Goal: Task Accomplishment & Management: Manage account settings

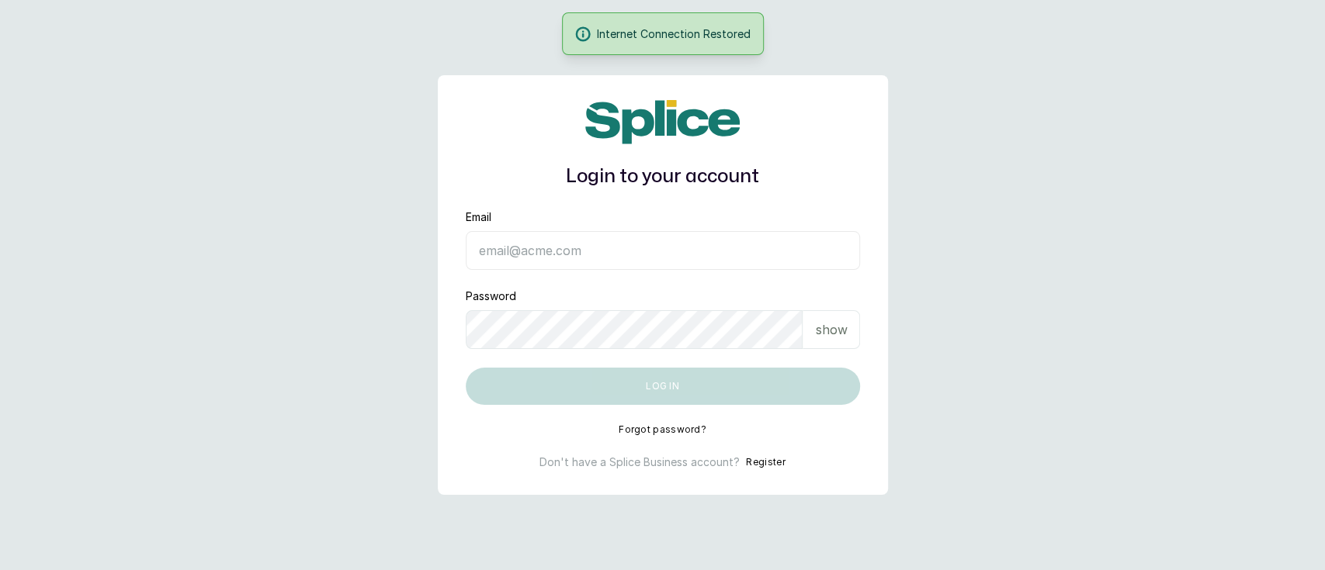
click at [698, 244] on input "Email" at bounding box center [663, 250] width 394 height 39
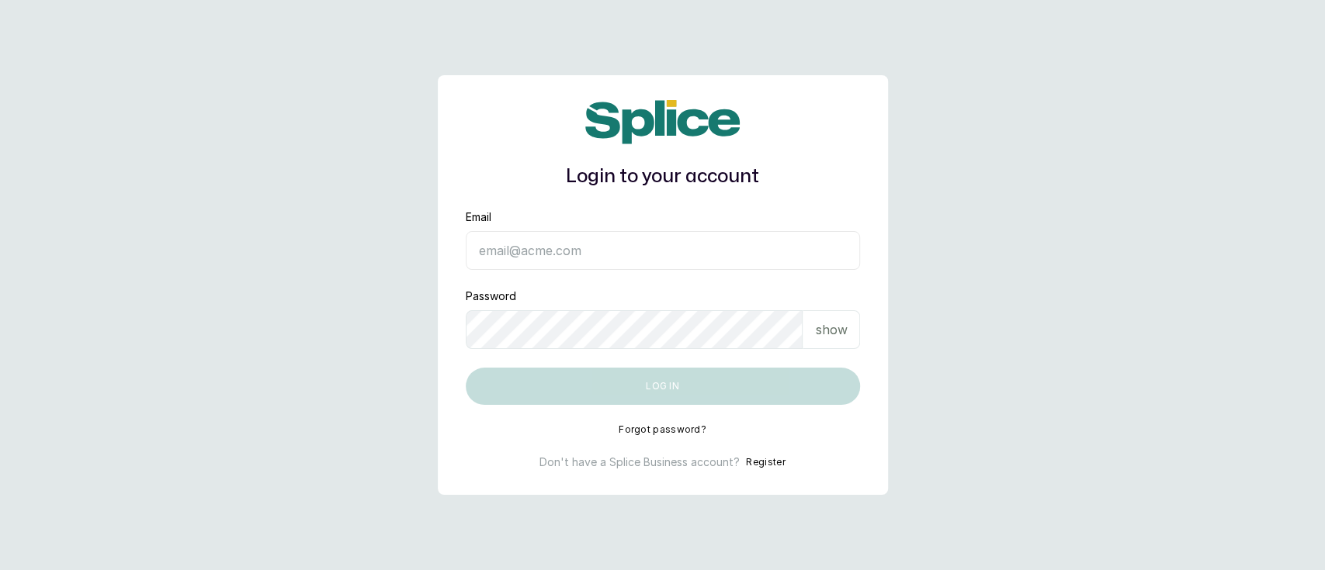
type input "[EMAIL_ADDRESS][DOMAIN_NAME]"
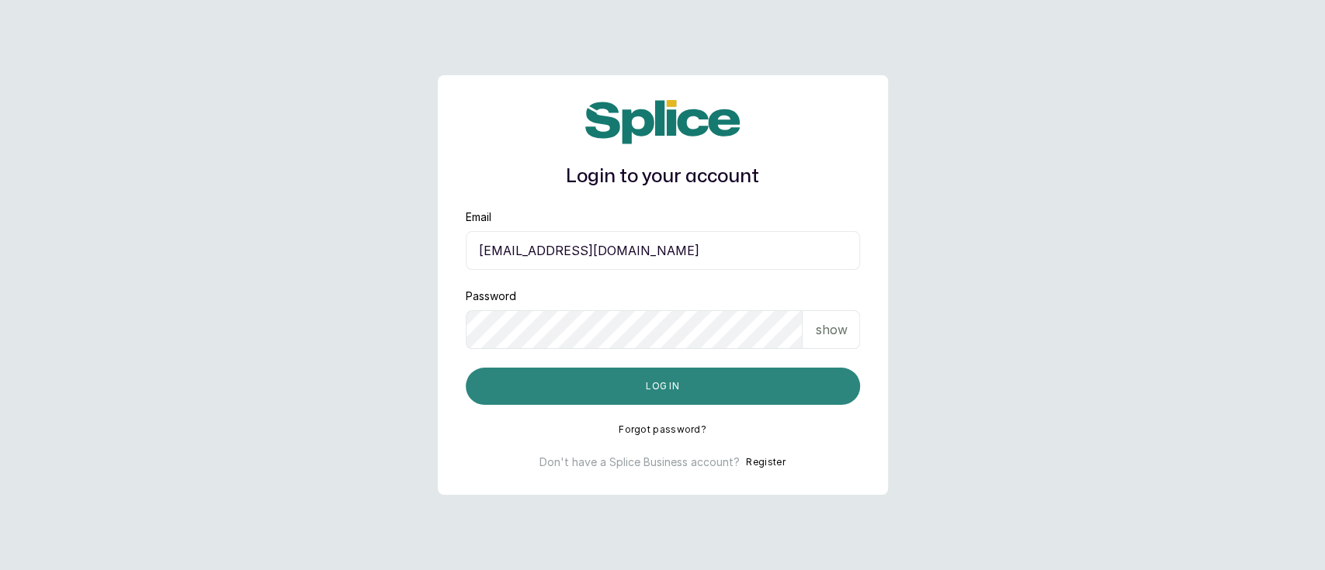
click at [563, 382] on button "Log in" at bounding box center [663, 386] width 394 height 37
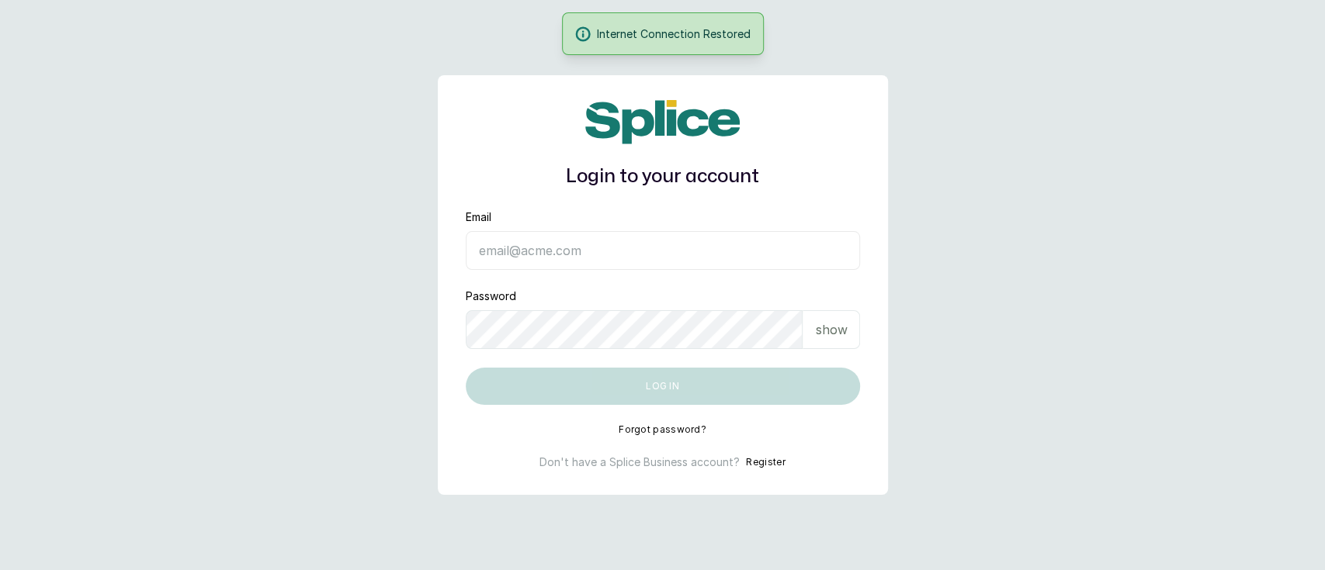
click at [756, 239] on input "Email" at bounding box center [663, 250] width 394 height 39
type input "[EMAIL_ADDRESS][DOMAIN_NAME]"
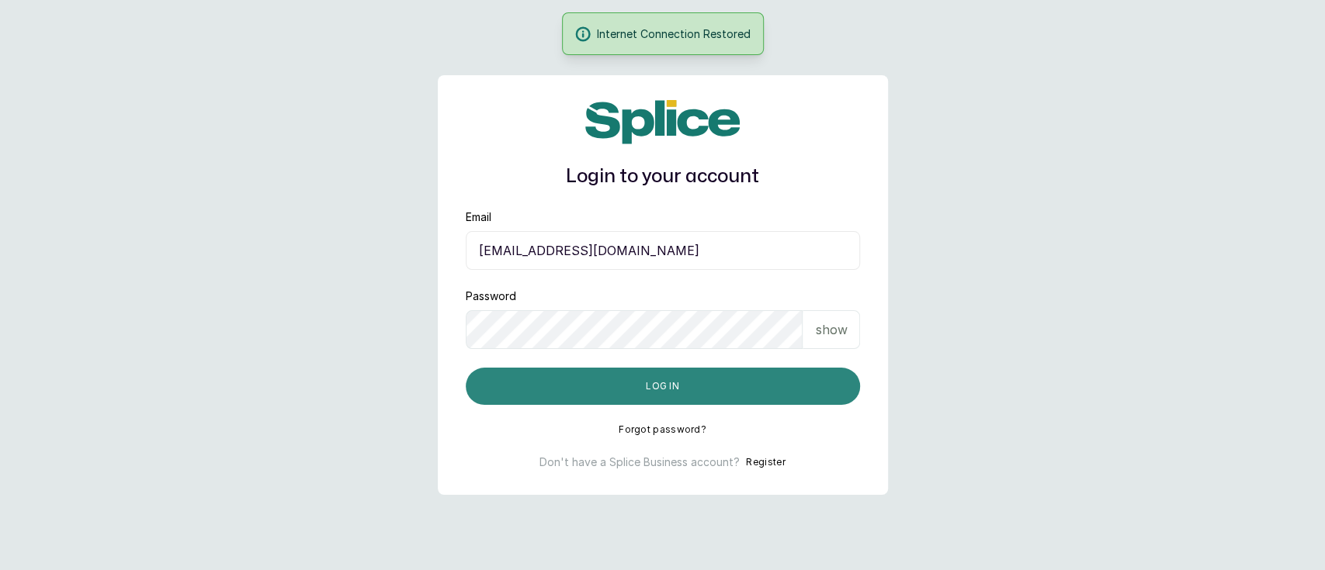
click at [666, 399] on button "Log in" at bounding box center [663, 386] width 394 height 37
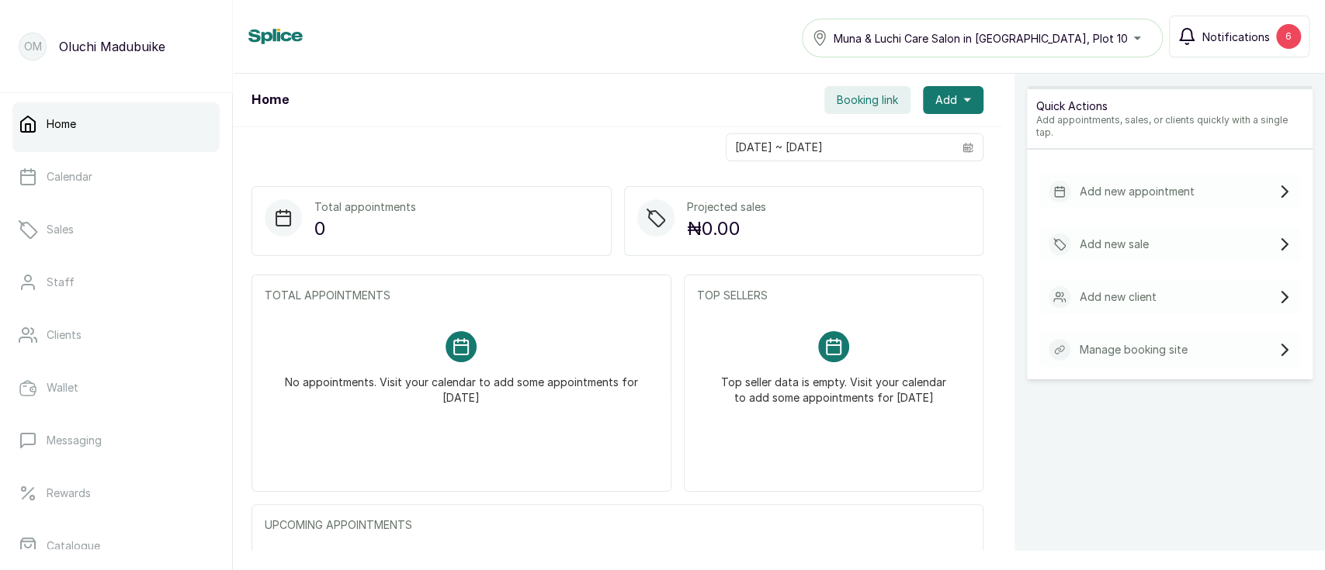
click at [1183, 37] on icon "button" at bounding box center [1186, 36] width 19 height 19
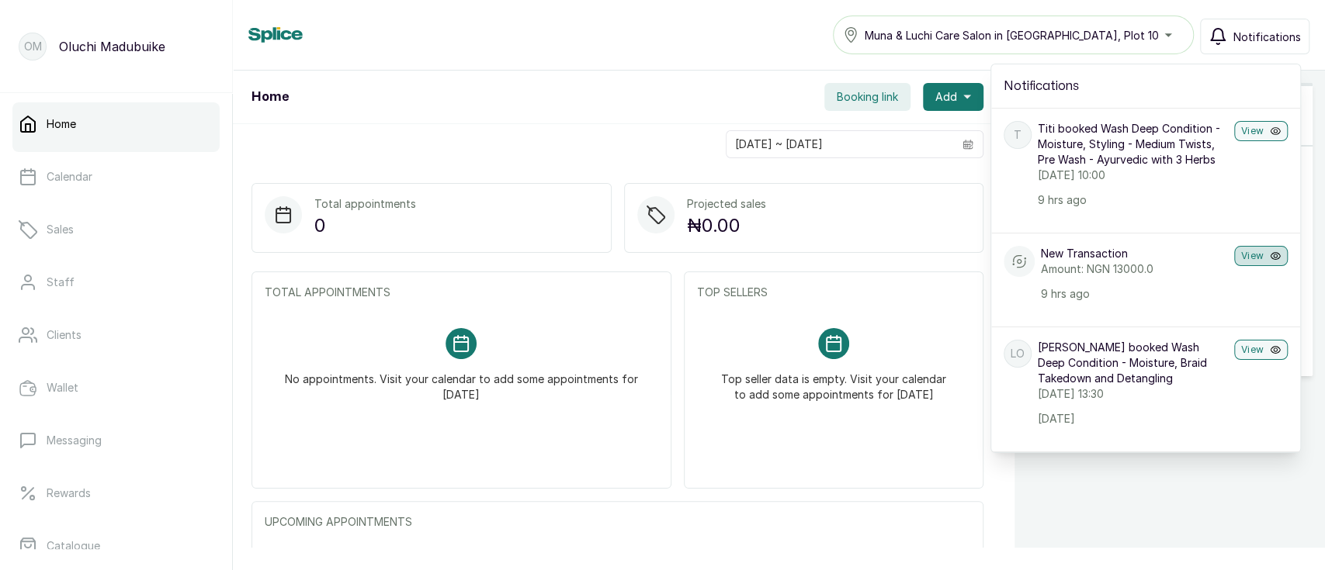
click at [1242, 266] on button "View" at bounding box center [1261, 256] width 54 height 20
